Goal: Information Seeking & Learning: Check status

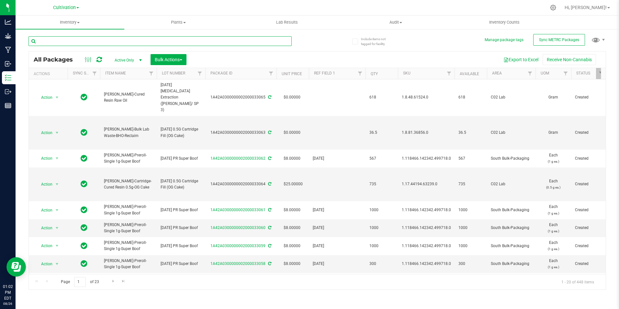
click at [72, 43] on input "text" at bounding box center [159, 41] width 263 height 10
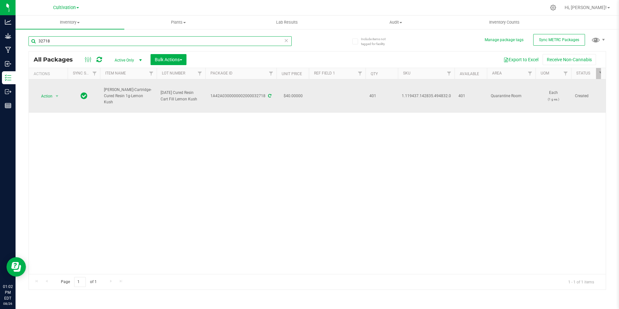
type input "32718"
drag, startPoint x: 211, startPoint y: 100, endPoint x: 264, endPoint y: 105, distance: 53.2
click at [264, 105] on td "1A42A0300000002000032718" at bounding box center [240, 95] width 71 height 33
copy div "1A42A0300000002000032718"
click at [268, 96] on icon at bounding box center [269, 96] width 3 height 4
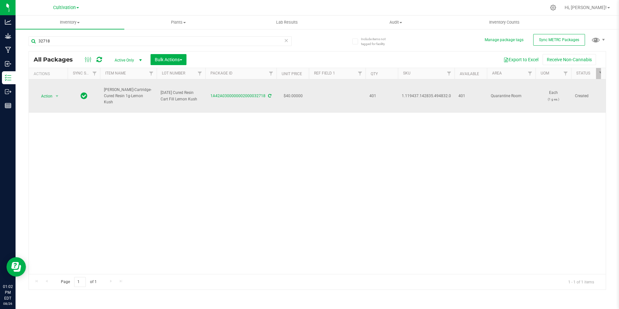
drag, startPoint x: 145, startPoint y: 101, endPoint x: 104, endPoint y: 93, distance: 42.1
click at [104, 93] on span "[PERSON_NAME]-Cartridge-Cured Resin 1g-Lemon Kush" at bounding box center [128, 96] width 49 height 19
copy span "[PERSON_NAME]-Cartridge-Cured Resin 1g-Lemon Kush"
click at [239, 94] on link "1A42A0300000002000032718" at bounding box center [237, 96] width 55 height 5
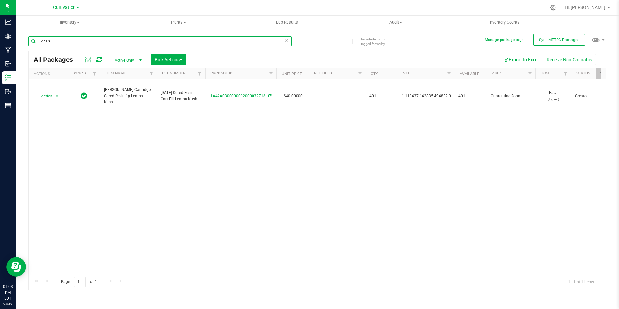
drag, startPoint x: 90, startPoint y: 39, endPoint x: 97, endPoint y: 38, distance: 7.1
click at [90, 38] on input "32718" at bounding box center [159, 41] width 263 height 10
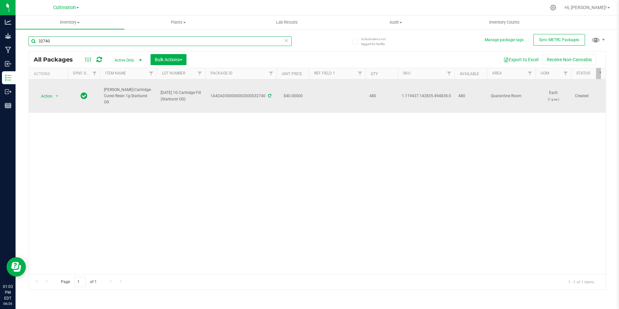
type input "32740"
drag, startPoint x: 213, startPoint y: 102, endPoint x: 231, endPoint y: 104, distance: 18.2
click at [229, 104] on td "1A42A0300000002000032740" at bounding box center [240, 95] width 71 height 33
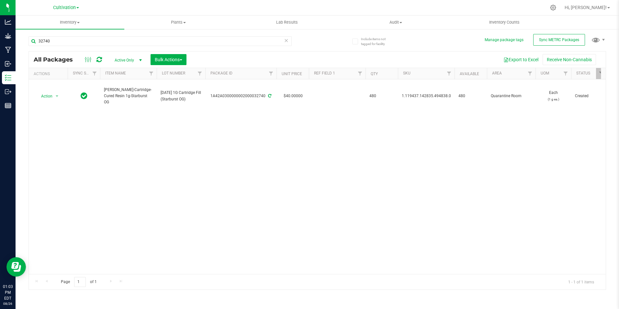
drag, startPoint x: 231, startPoint y: 104, endPoint x: 223, endPoint y: 122, distance: 19.4
click at [230, 128] on div "Action Action Adjust qty Create package Edit attributes Global inventory Locate…" at bounding box center [317, 176] width 577 height 194
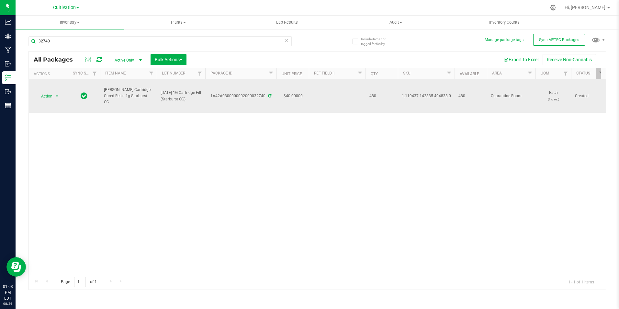
drag, startPoint x: 212, startPoint y: 99, endPoint x: 266, endPoint y: 104, distance: 53.9
click at [266, 104] on td "1A42A0300000002000032740" at bounding box center [240, 95] width 71 height 33
copy div "1A42A0300000002000032740"
drag, startPoint x: 144, startPoint y: 99, endPoint x: 103, endPoint y: 94, distance: 41.8
click at [103, 94] on td "[PERSON_NAME]-Cartridge-Cured Resin 1g-Starburst OG" at bounding box center [128, 95] width 57 height 33
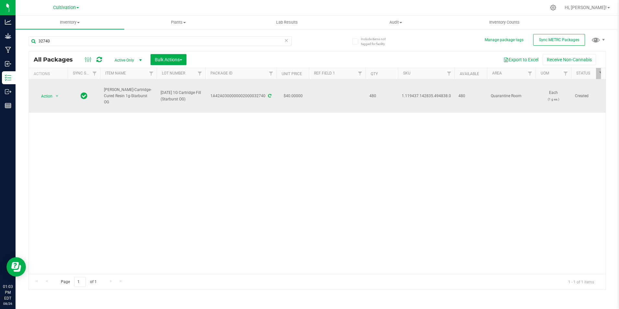
copy span "[PERSON_NAME]-Cartridge-Cured Resin 1g-Starburst OG"
click at [268, 95] on icon at bounding box center [269, 96] width 3 height 4
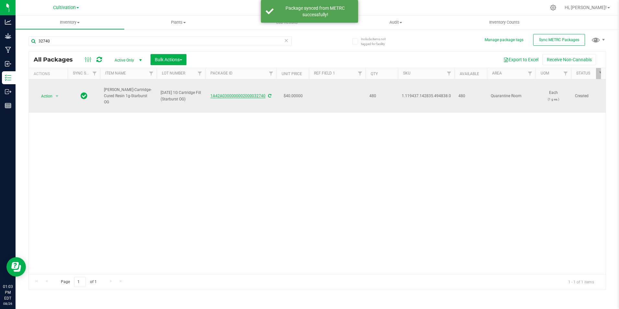
click at [252, 97] on link "1A42A0300000002000032740" at bounding box center [237, 96] width 55 height 5
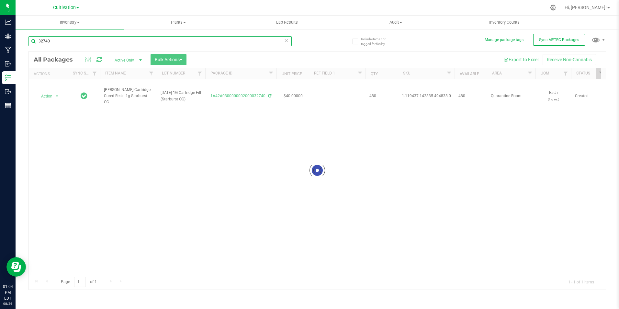
click at [80, 41] on input "32740" at bounding box center [159, 41] width 263 height 10
type input "32742"
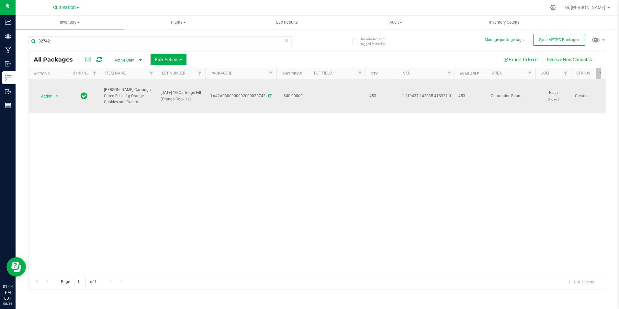
drag, startPoint x: 213, startPoint y: 101, endPoint x: 265, endPoint y: 106, distance: 52.0
click at [265, 106] on td "1A42A0300000002000032742" at bounding box center [240, 95] width 71 height 33
copy div "1A42A0300000002000032742"
click at [269, 95] on icon at bounding box center [269, 96] width 3 height 4
drag, startPoint x: 128, startPoint y: 102, endPoint x: 102, endPoint y: 92, distance: 28.6
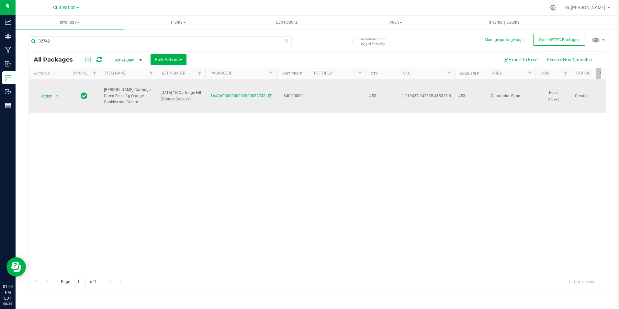
click at [102, 92] on td "[PERSON_NAME]-Cartridge-Cured Resin 1g-Orange Cookies and Cream" at bounding box center [128, 95] width 57 height 33
copy span "[PERSON_NAME]-Cartridge-Cured Resin 1g-Orange Cookies and Cream"
click at [269, 94] on icon at bounding box center [269, 96] width 3 height 4
click at [251, 95] on link "1A42A0300000002000032742" at bounding box center [237, 96] width 55 height 5
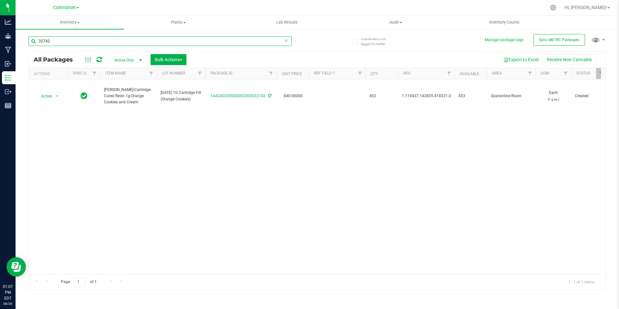
click at [62, 40] on input "32742" at bounding box center [159, 41] width 263 height 10
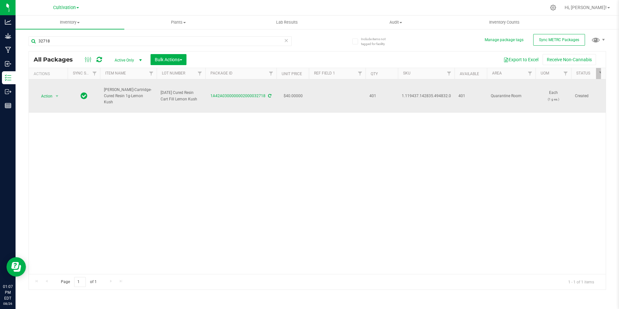
drag, startPoint x: 147, startPoint y: 99, endPoint x: 104, endPoint y: 93, distance: 43.4
click at [104, 93] on span "[PERSON_NAME]-Cartridge-Cured Resin 1g-Lemon Kush" at bounding box center [128, 96] width 49 height 19
copy span "[PERSON_NAME]-Cartridge-Cured Resin 1g-Lemon Kush"
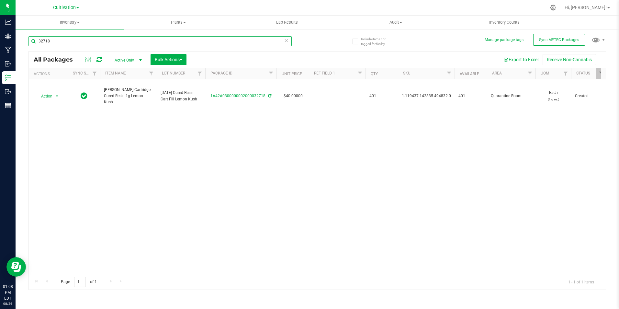
click at [65, 43] on input "32718" at bounding box center [159, 41] width 263 height 10
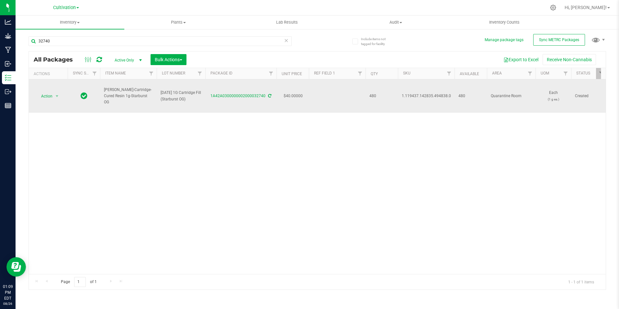
drag, startPoint x: 143, startPoint y: 99, endPoint x: 101, endPoint y: 98, distance: 41.8
click at [101, 98] on td "[PERSON_NAME]-Cartridge-Cured Resin 1g-Starburst OG" at bounding box center [128, 95] width 57 height 33
copy span "[PERSON_NAME]-Cartridge-Cured Resin 1g-Starburst OG"
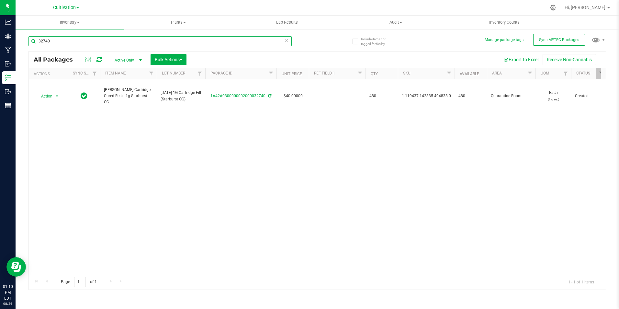
click at [77, 39] on input "32740" at bounding box center [159, 41] width 263 height 10
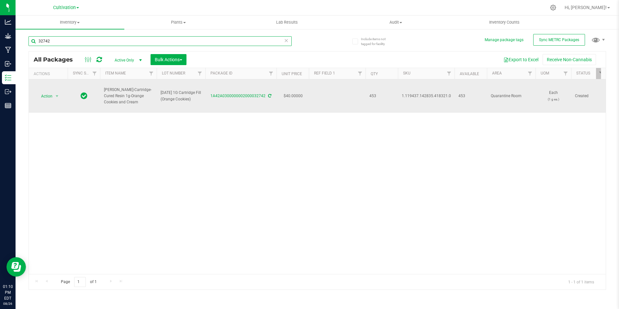
type input "32742"
drag, startPoint x: 125, startPoint y: 101, endPoint x: 102, endPoint y: 92, distance: 24.8
click at [102, 92] on td "[PERSON_NAME]-Cartridge-Cured Resin 1g-Orange Cookies and Cream" at bounding box center [128, 95] width 57 height 33
copy span "[PERSON_NAME]-Cartridge-Cured Resin 1g-Orange Cookies and Cream"
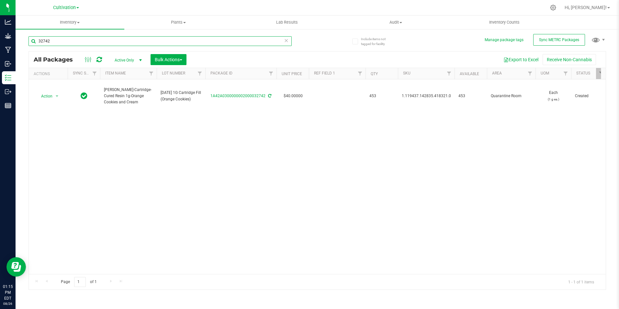
drag, startPoint x: 63, startPoint y: 42, endPoint x: 38, endPoint y: 36, distance: 26.7
click at [22, 35] on div "Include items not tagged for facility Manage package tags Sync METRC Packages 3…" at bounding box center [317, 126] width 603 height 197
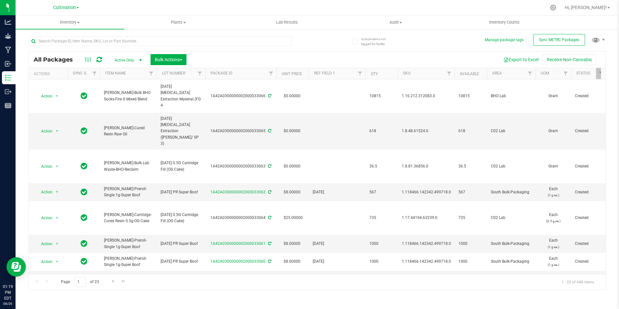
drag, startPoint x: 195, startPoint y: 10, endPoint x: 193, endPoint y: 6, distance: 3.8
click at [195, 9] on div at bounding box center [331, 7] width 430 height 13
